Goal: Information Seeking & Learning: Find contact information

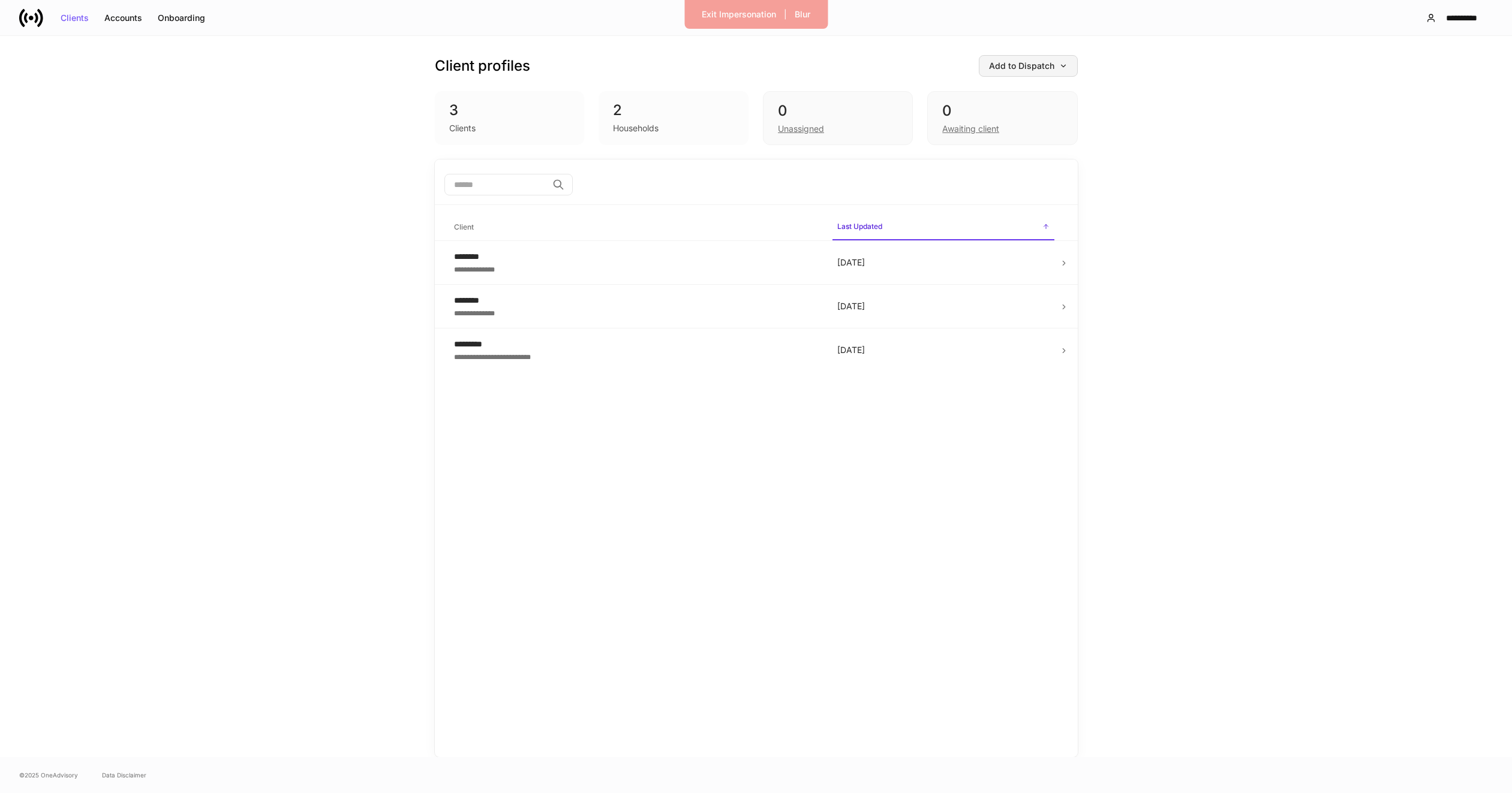
click at [1034, 68] on div "Add to Dispatch" at bounding box center [1028, 66] width 78 height 9
click at [1125, 66] on div at bounding box center [756, 396] width 1512 height 793
click at [1454, 18] on div "**********" at bounding box center [1461, 18] width 42 height 9
click at [1411, 76] on li "Settings" at bounding box center [1430, 73] width 164 height 22
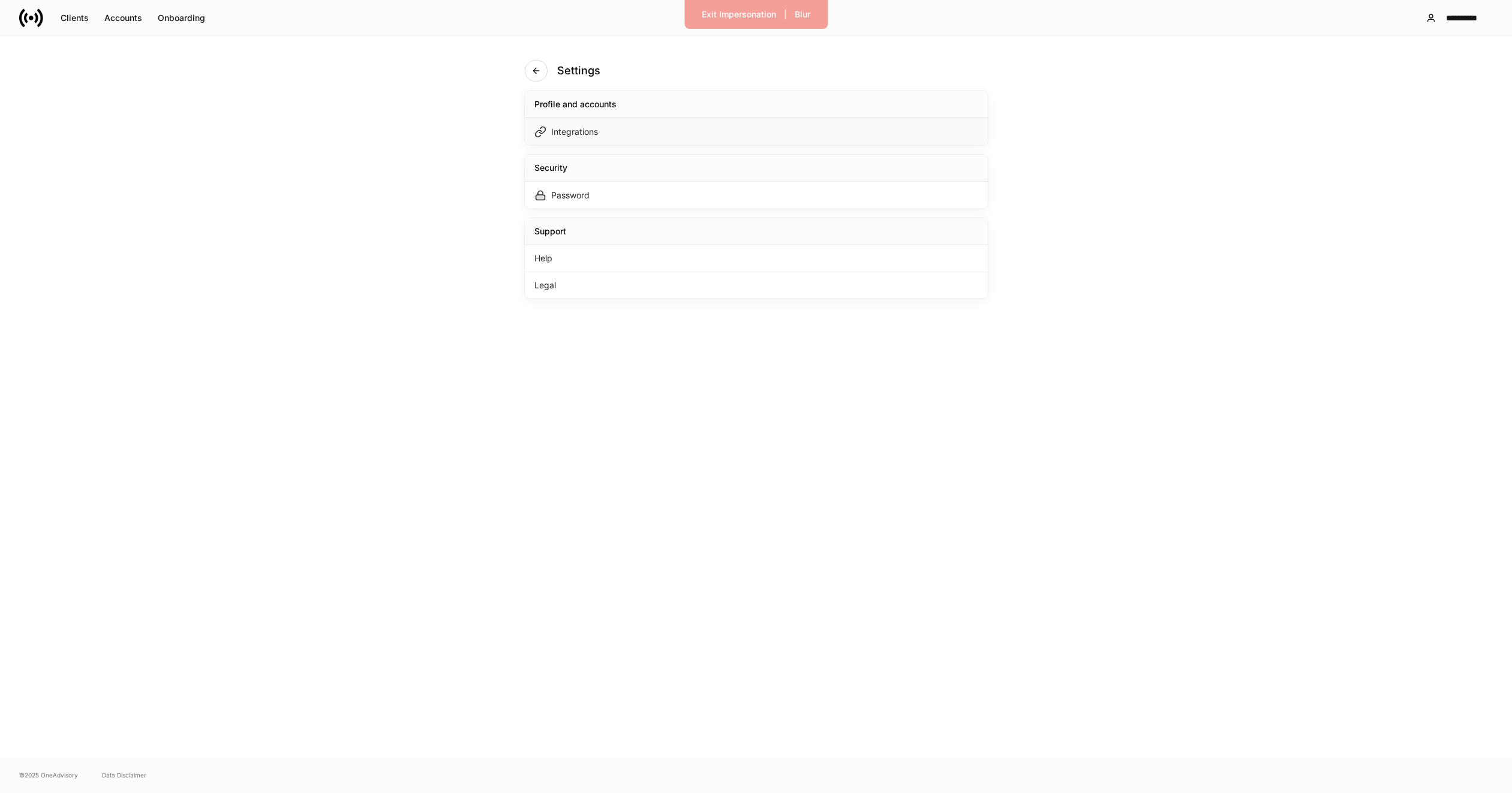
click at [793, 132] on div "Integrations" at bounding box center [756, 132] width 463 height 27
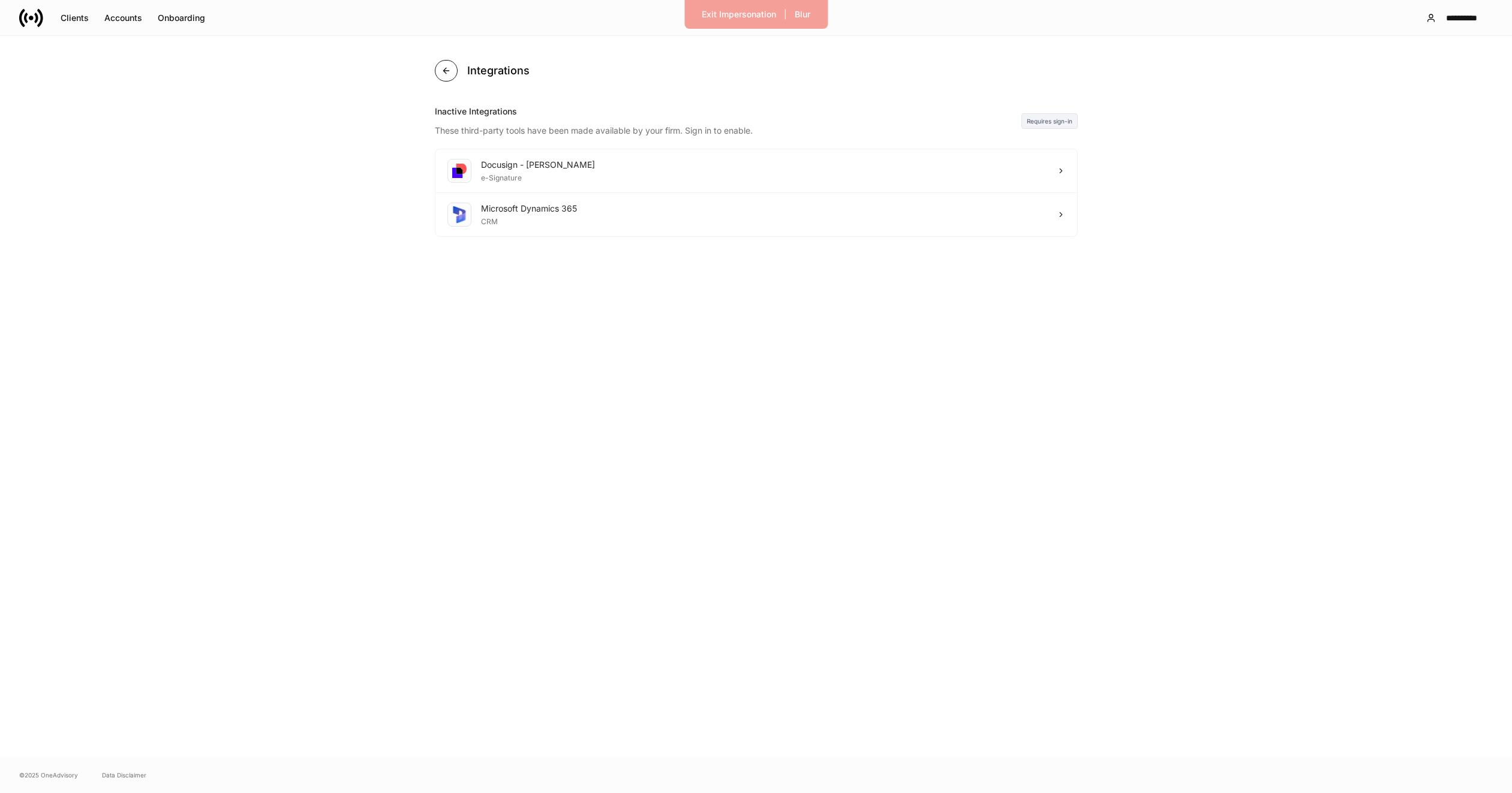
click at [446, 70] on icon "button" at bounding box center [445, 71] width 10 height 10
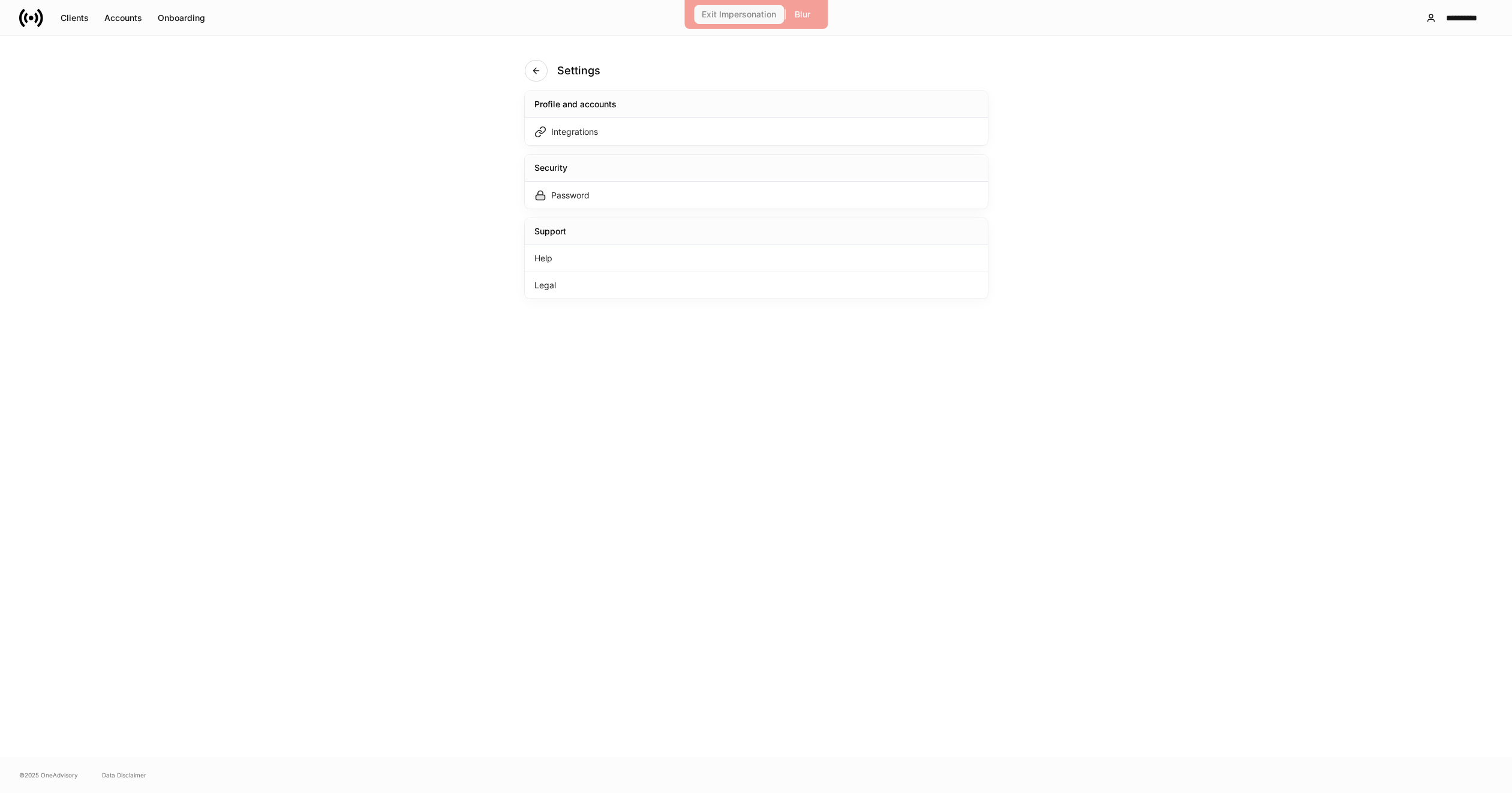
click at [726, 10] on div "Exit Impersonation" at bounding box center [738, 15] width 74 height 9
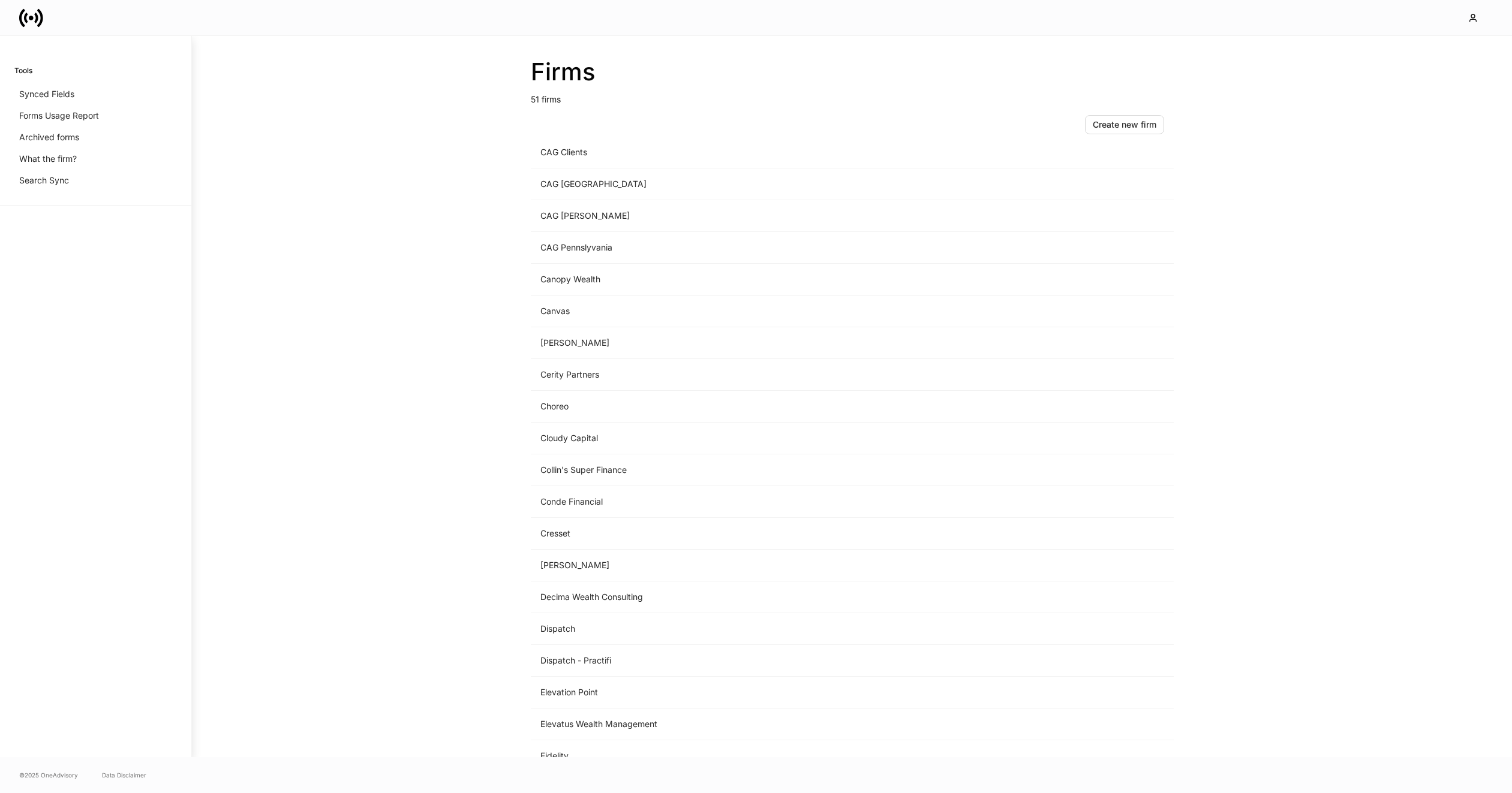
scroll to position [278, 0]
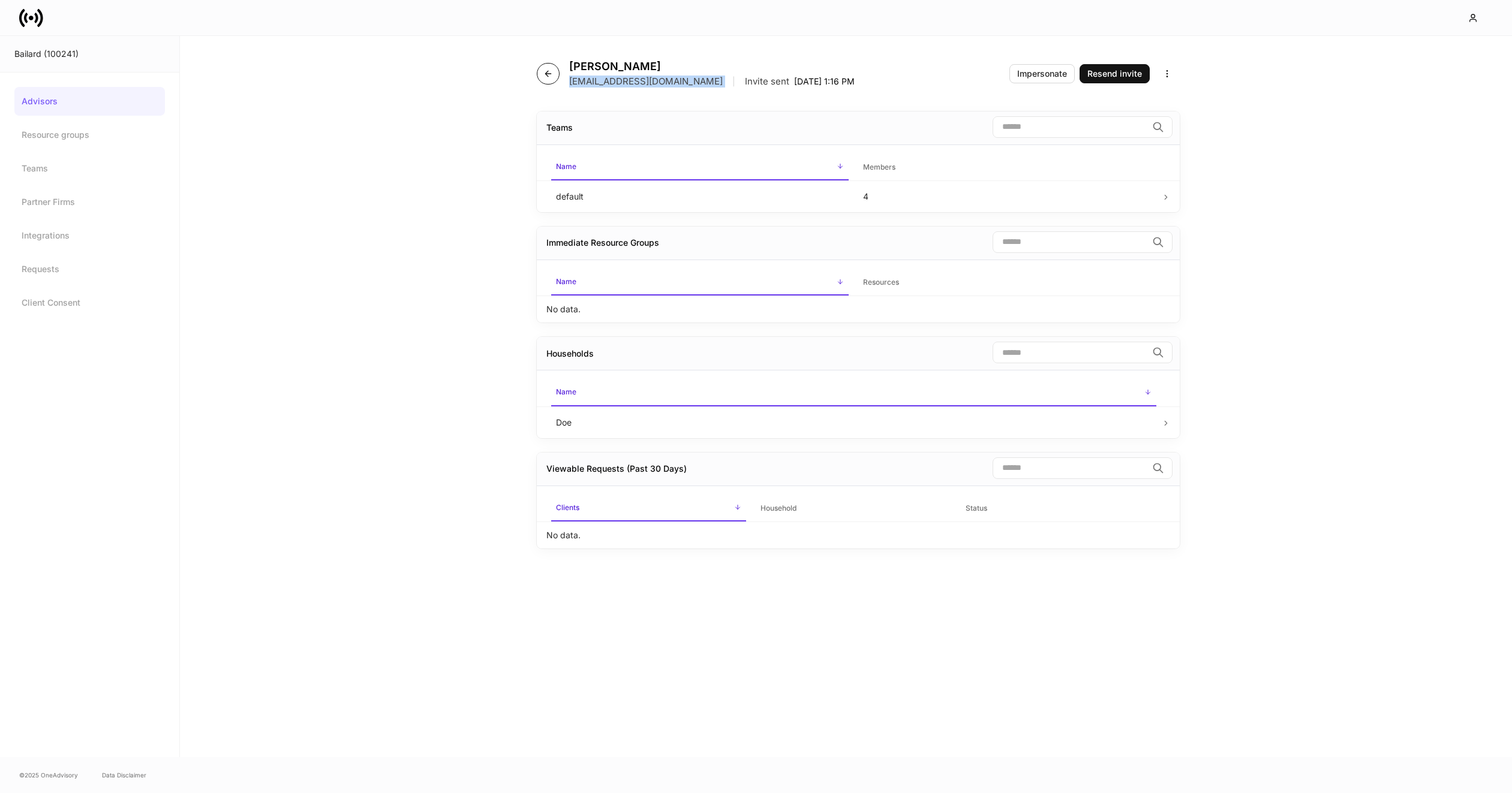
click at [549, 77] on icon "button" at bounding box center [547, 73] width 10 height 10
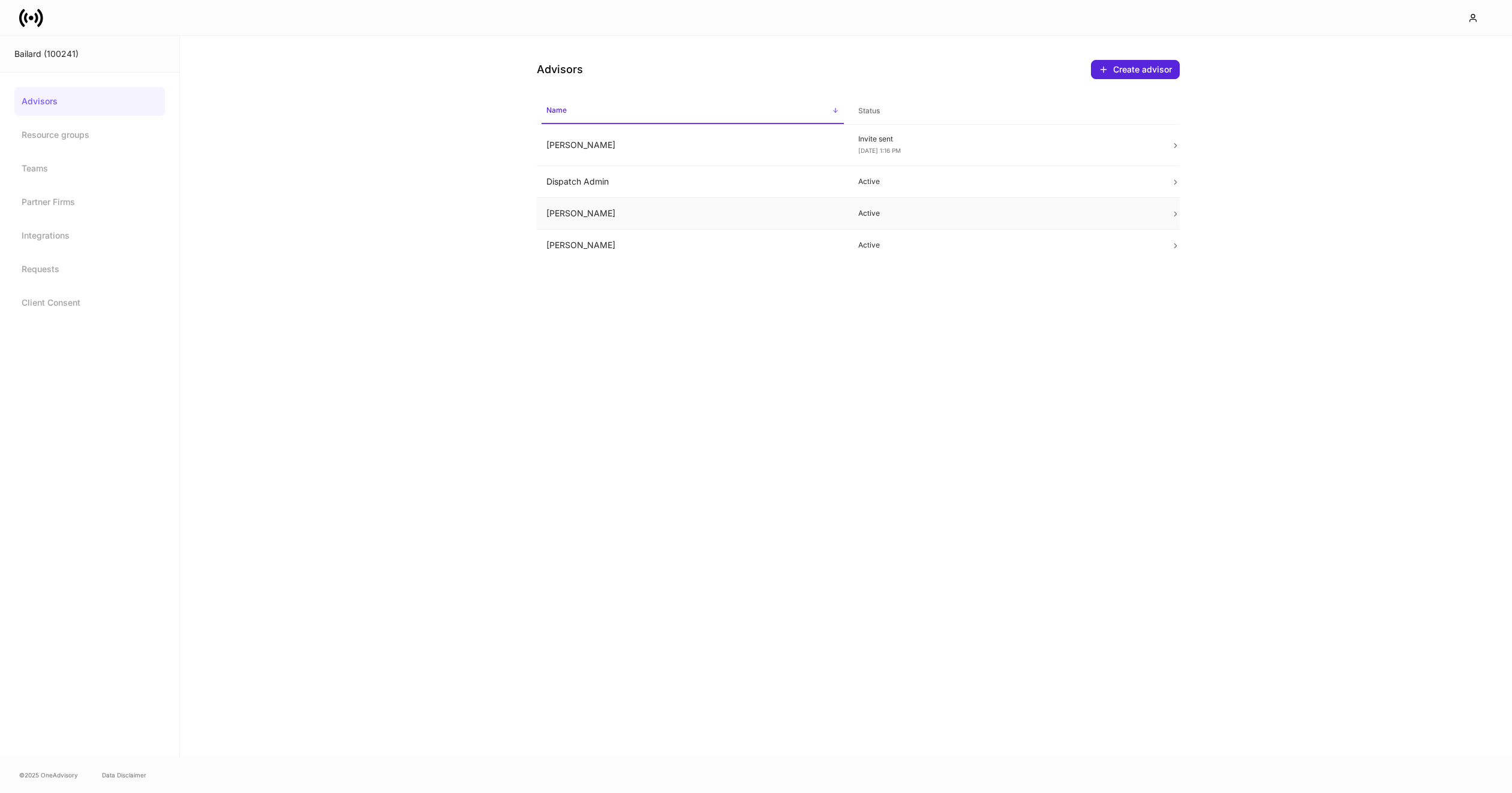
click at [627, 217] on td "[PERSON_NAME]" at bounding box center [693, 214] width 312 height 31
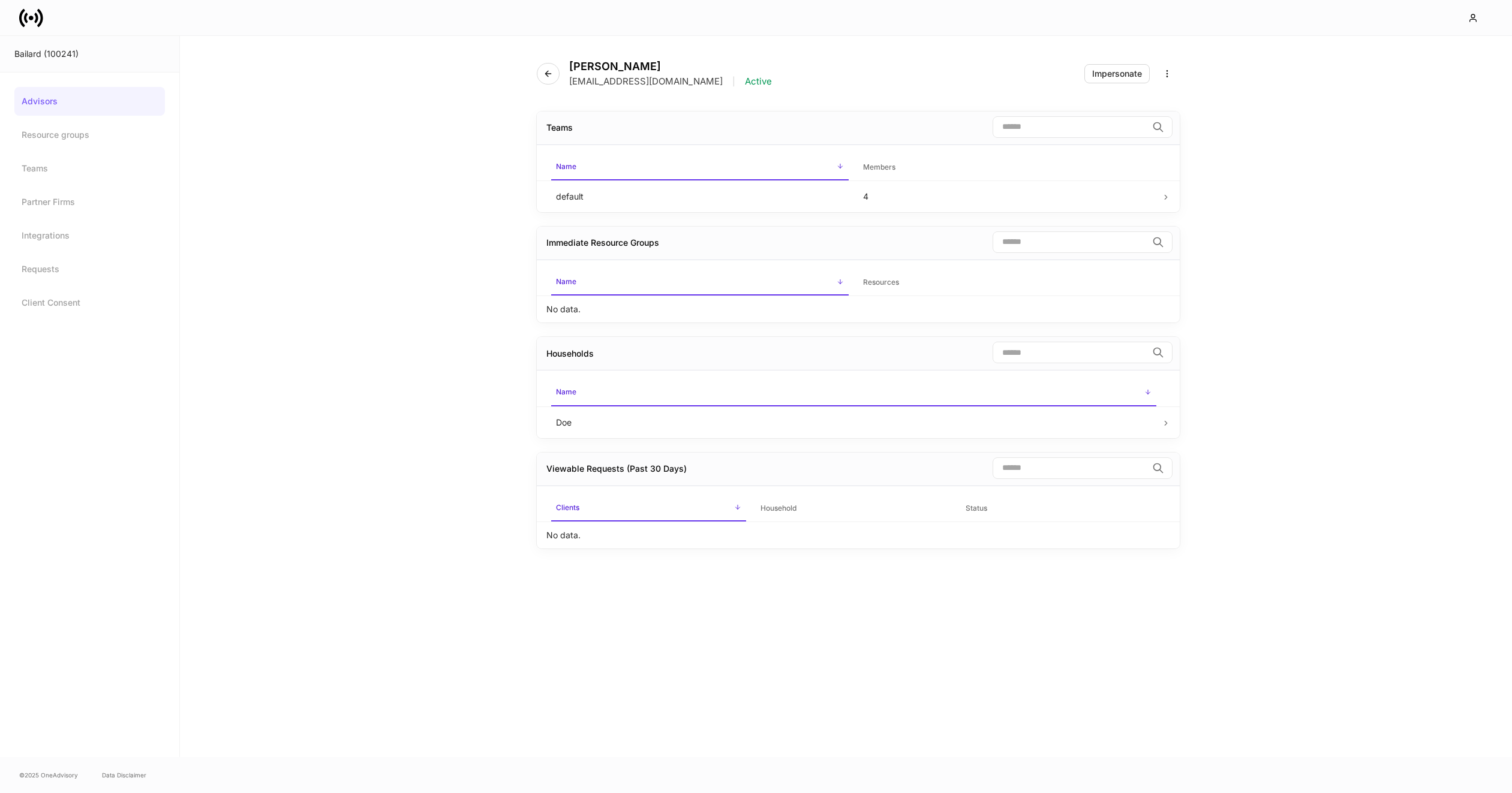
click at [616, 76] on p "[EMAIL_ADDRESS][DOMAIN_NAME]" at bounding box center [646, 82] width 153 height 12
copy p "[EMAIL_ADDRESS][DOMAIN_NAME]"
click at [550, 83] on button "button" at bounding box center [548, 73] width 23 height 22
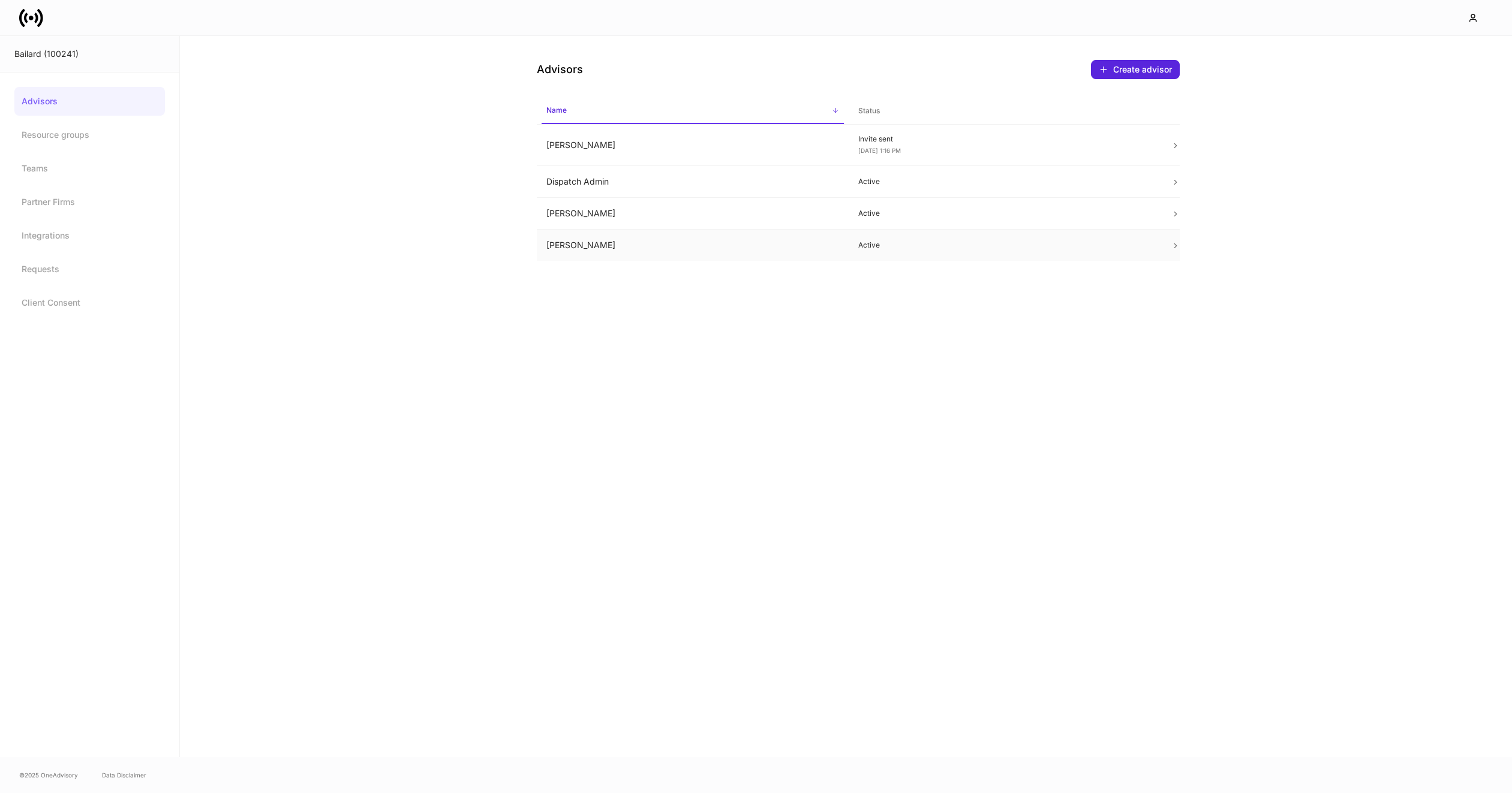
click at [600, 244] on td "[PERSON_NAME]" at bounding box center [693, 246] width 312 height 31
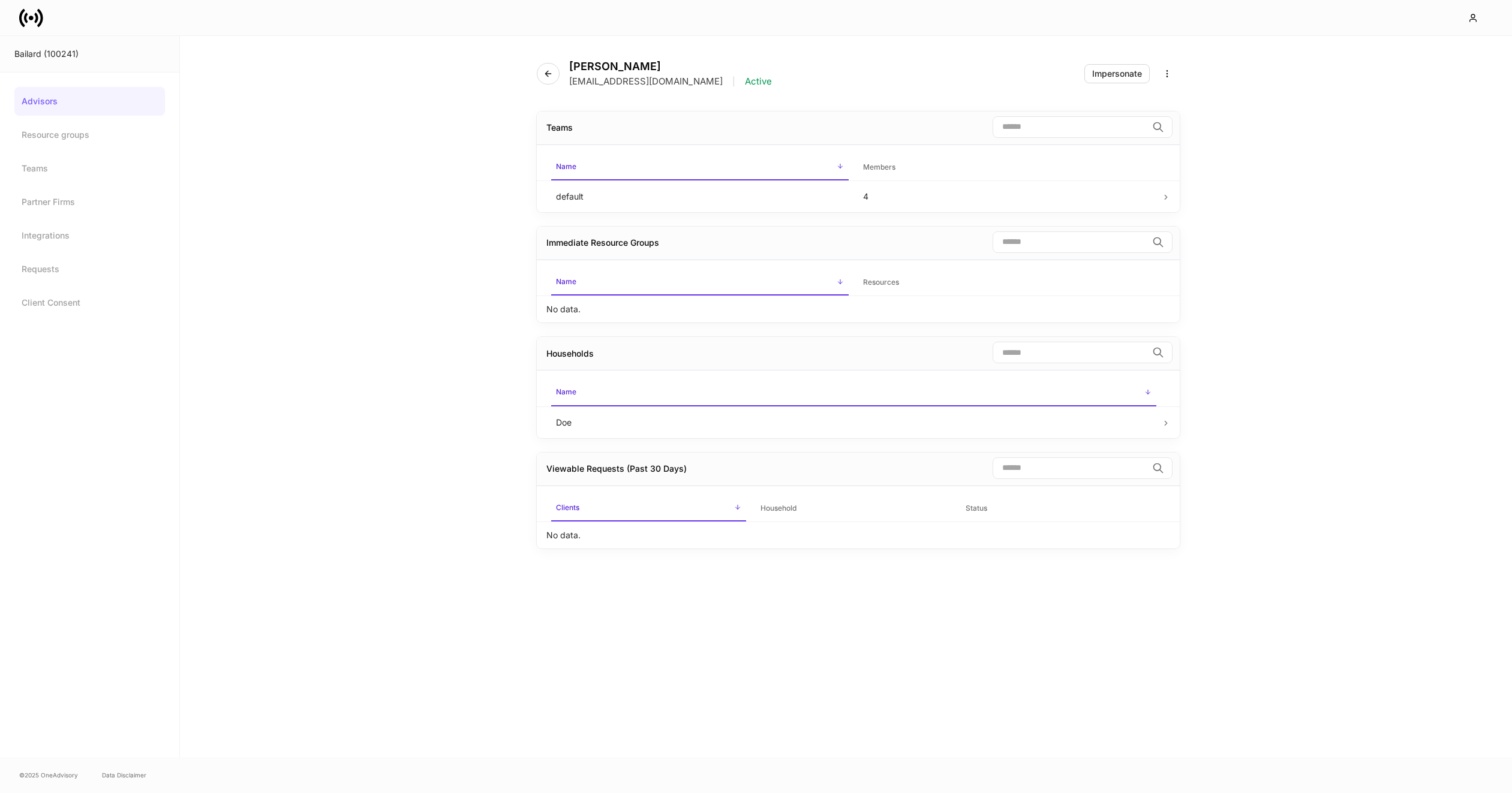
click at [616, 84] on p "[EMAIL_ADDRESS][DOMAIN_NAME]" at bounding box center [646, 82] width 153 height 12
copy p "[EMAIL_ADDRESS][DOMAIN_NAME]"
